Goal: Information Seeking & Learning: Learn about a topic

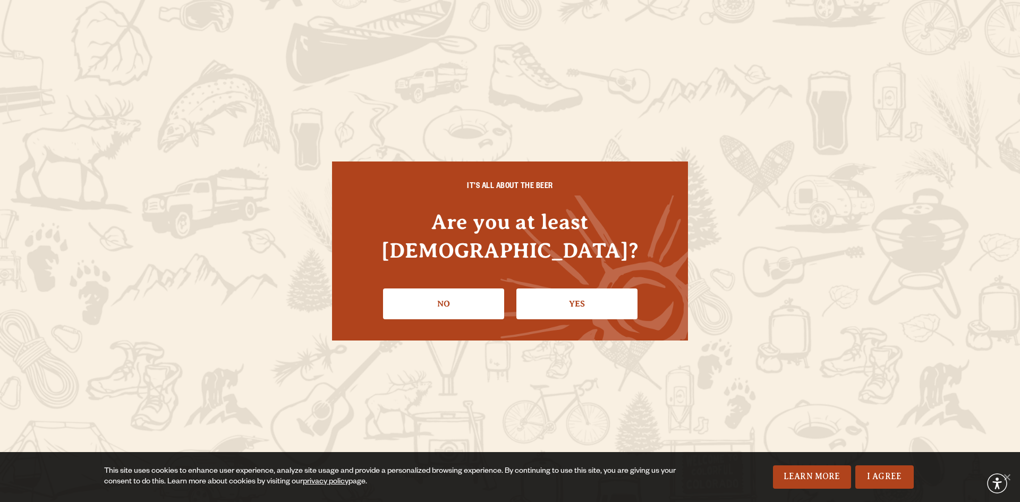
click at [575, 290] on link "Yes" at bounding box center [577, 304] width 121 height 31
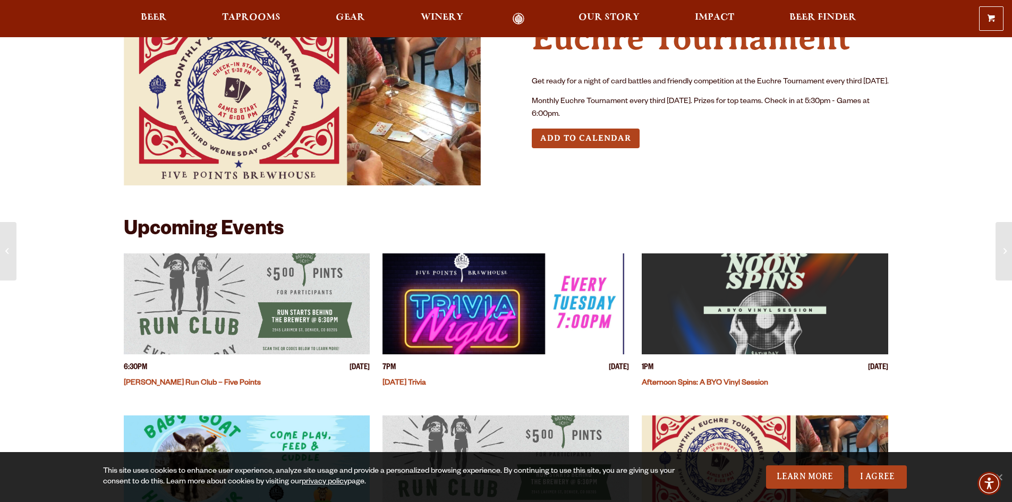
scroll to position [106, 0]
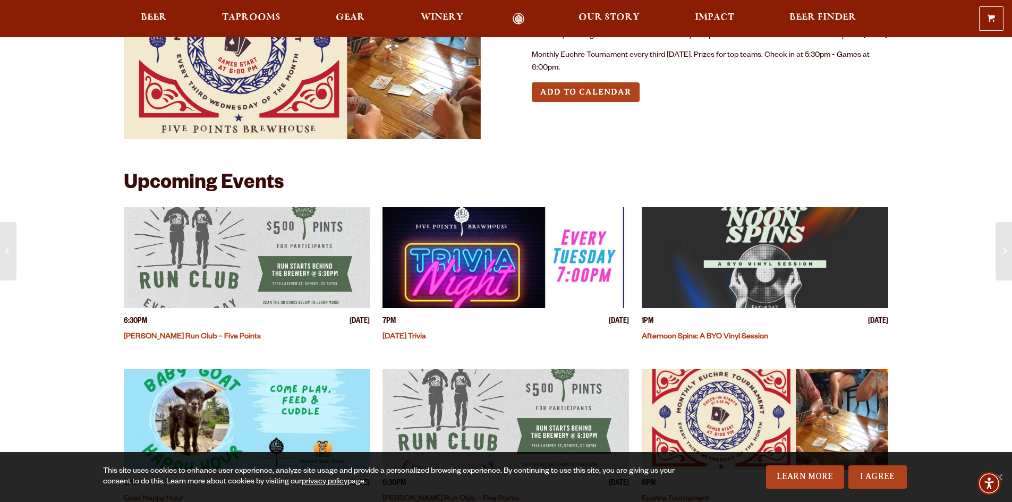
click at [261, 248] on img "View event details" at bounding box center [247, 257] width 247 height 101
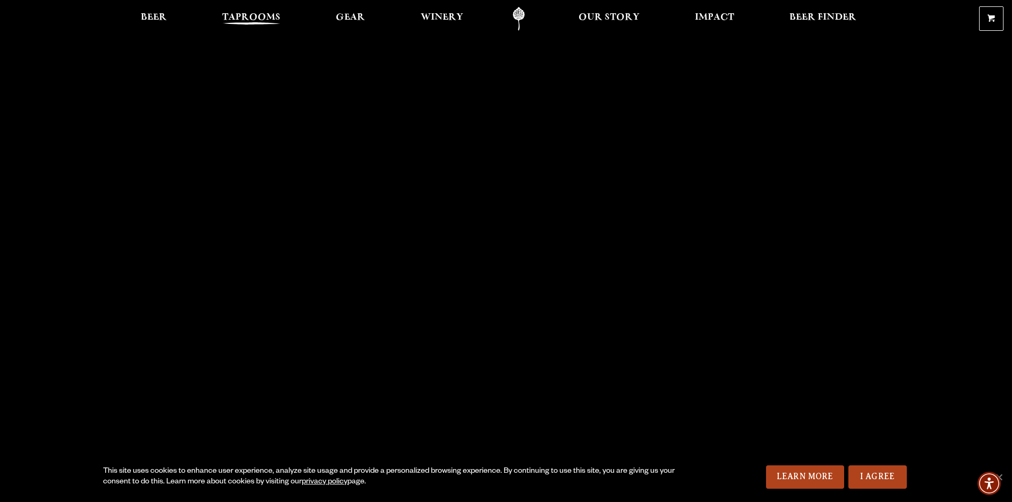
click at [244, 20] on span "Taprooms" at bounding box center [251, 17] width 58 height 9
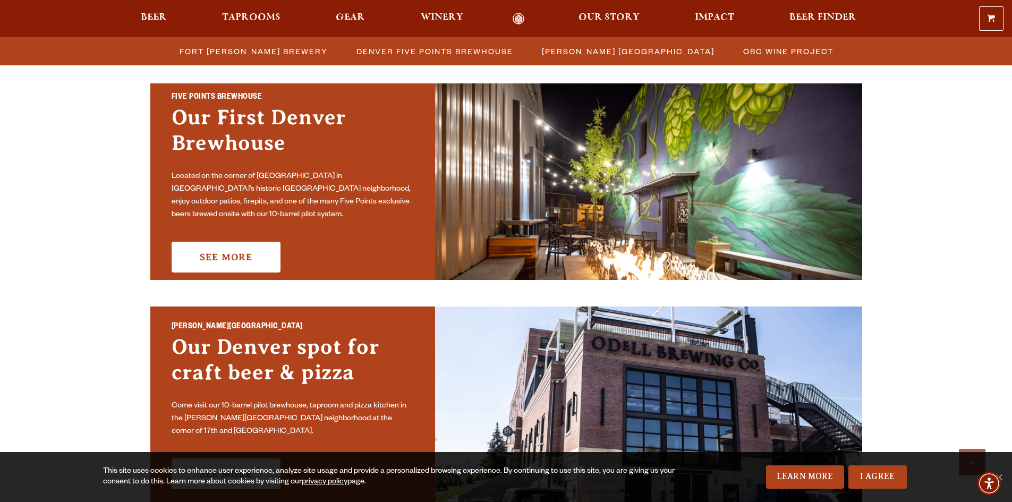
scroll to position [531, 0]
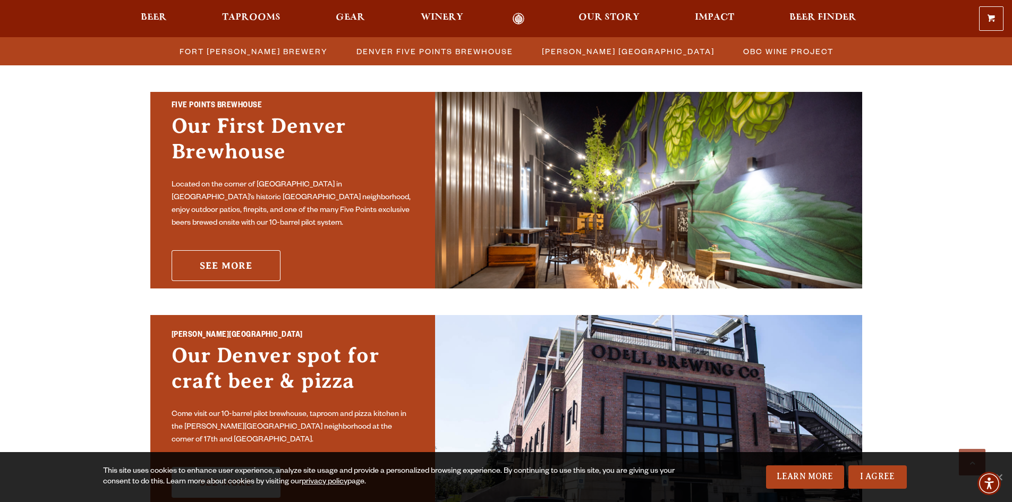
click at [243, 259] on link "See More" at bounding box center [226, 265] width 109 height 31
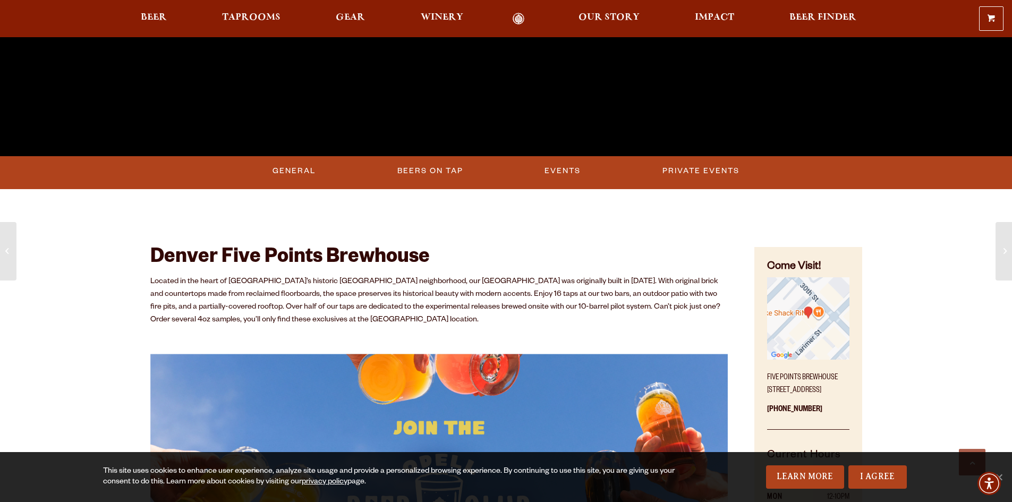
scroll to position [478, 0]
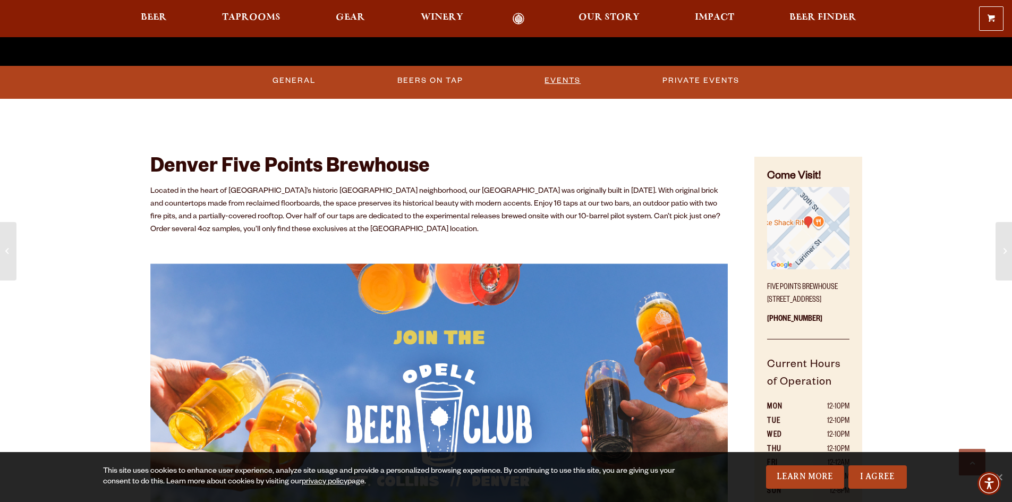
click at [553, 78] on link "Events" at bounding box center [562, 81] width 45 height 24
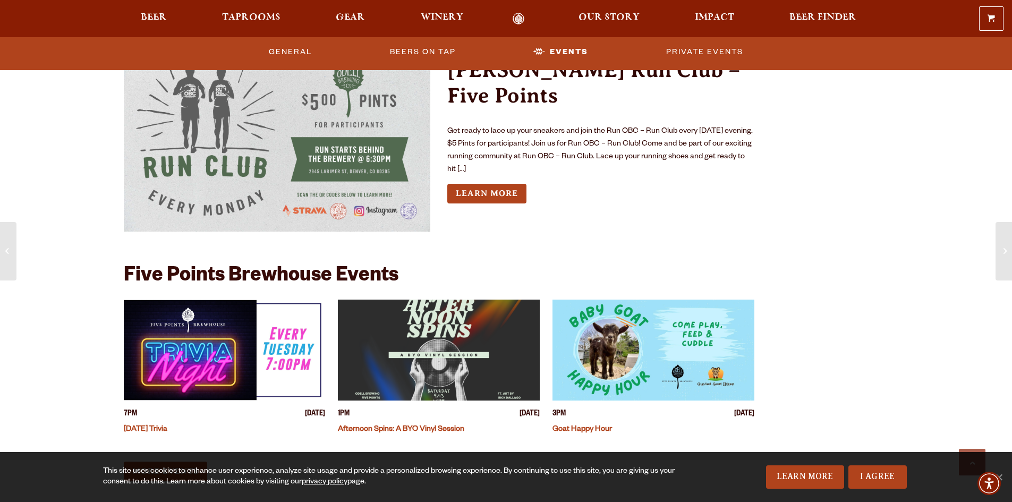
scroll to position [1621, 0]
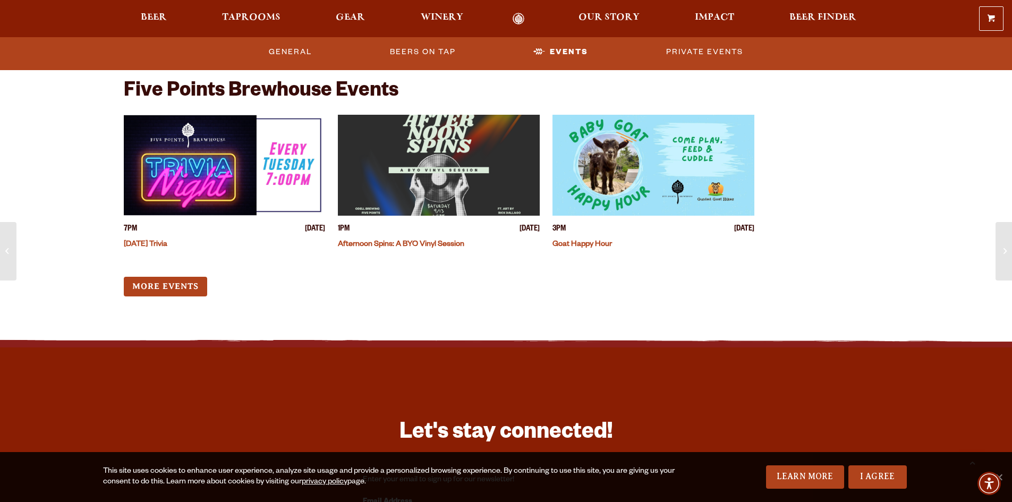
click at [175, 275] on div "7PM [DATE] [DATE] Trivia 1PM [DATE] Afternoon Spins: A BYO Vinyl Session 3PM [D…" at bounding box center [439, 206] width 631 height 182
click at [175, 283] on link "More Events" at bounding box center [165, 287] width 83 height 20
